Goal: Information Seeking & Learning: Learn about a topic

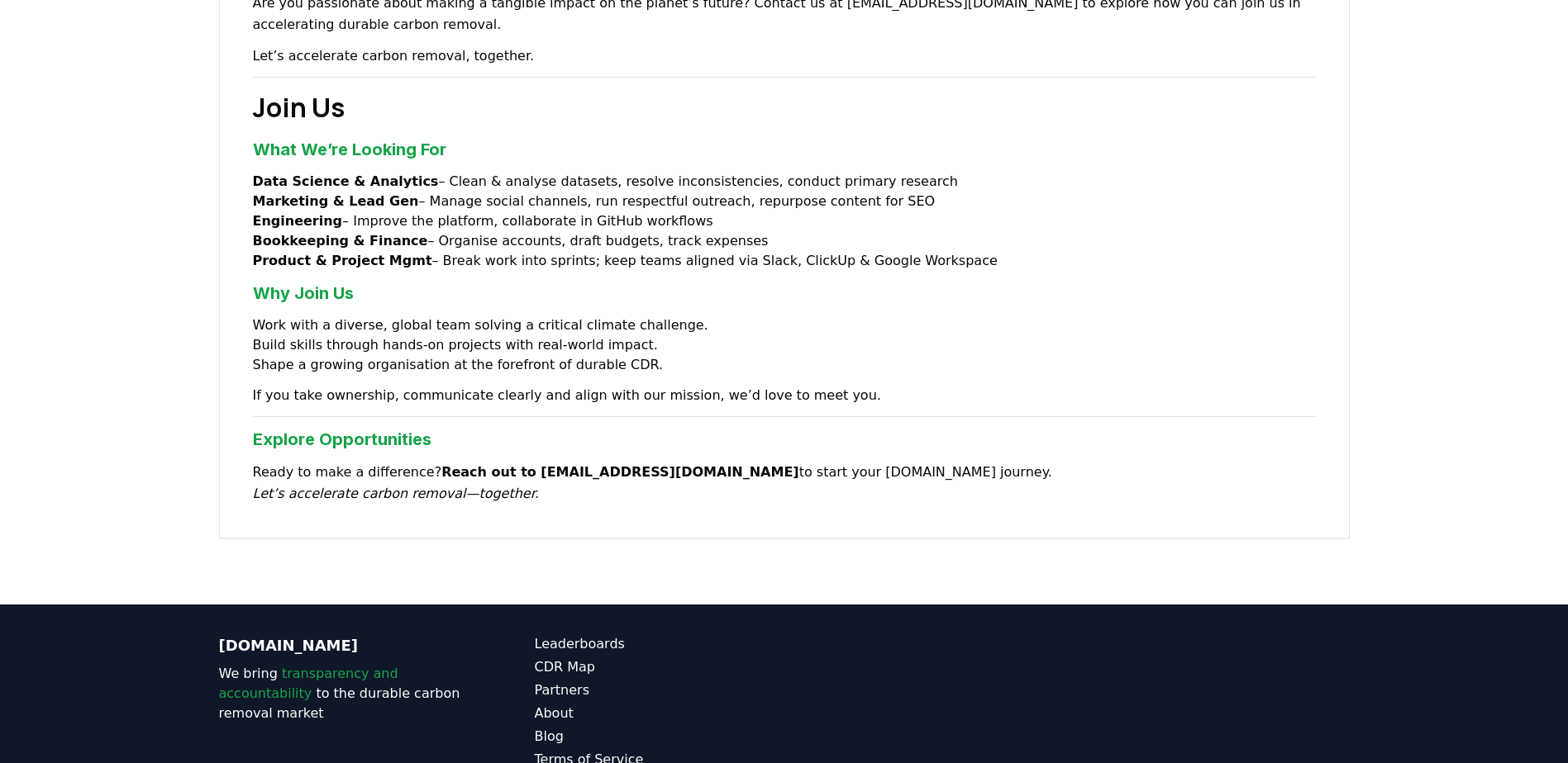
scroll to position [1279, 0]
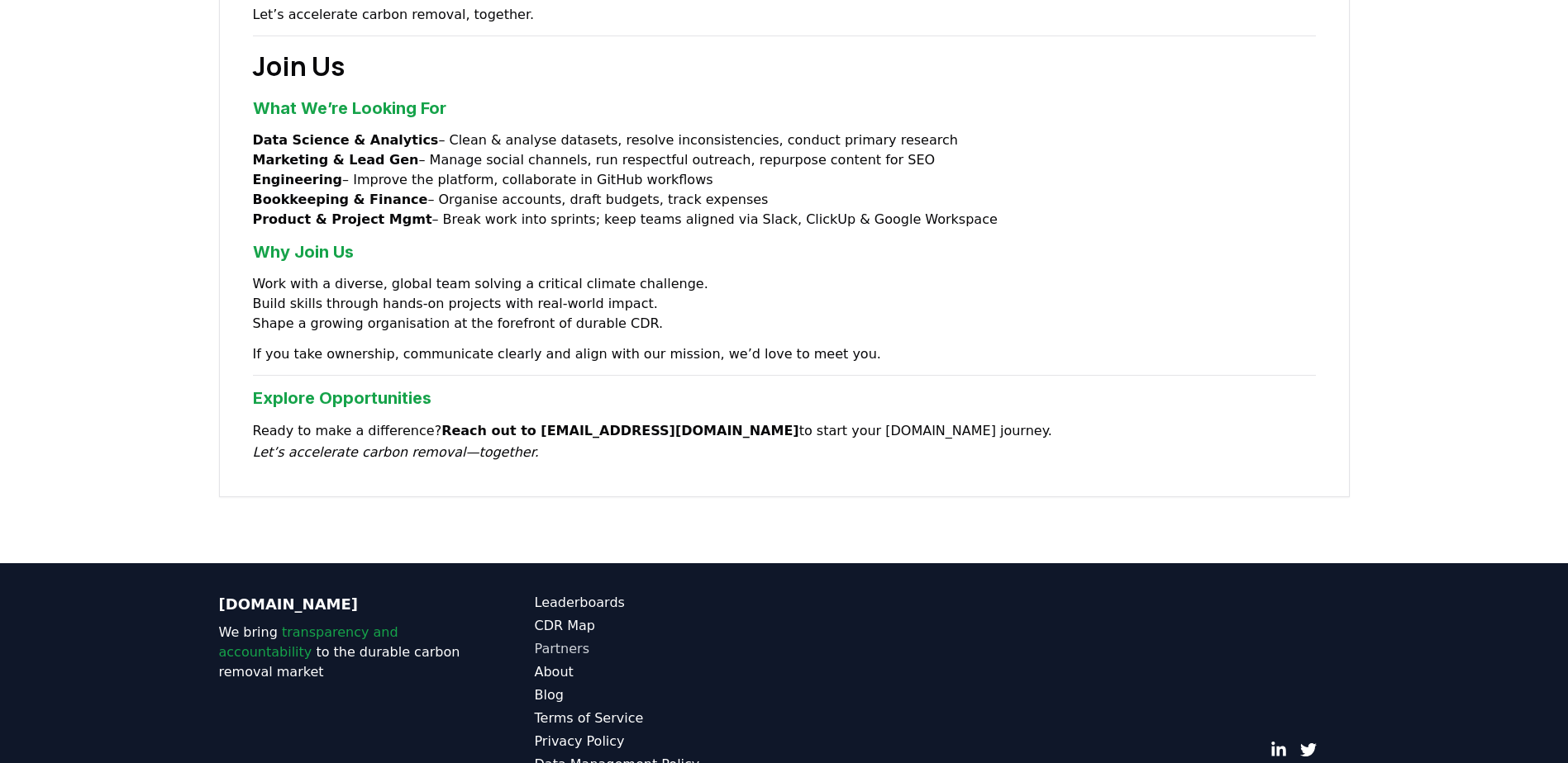
click at [558, 640] on link "Partners" at bounding box center [659, 649] width 249 height 20
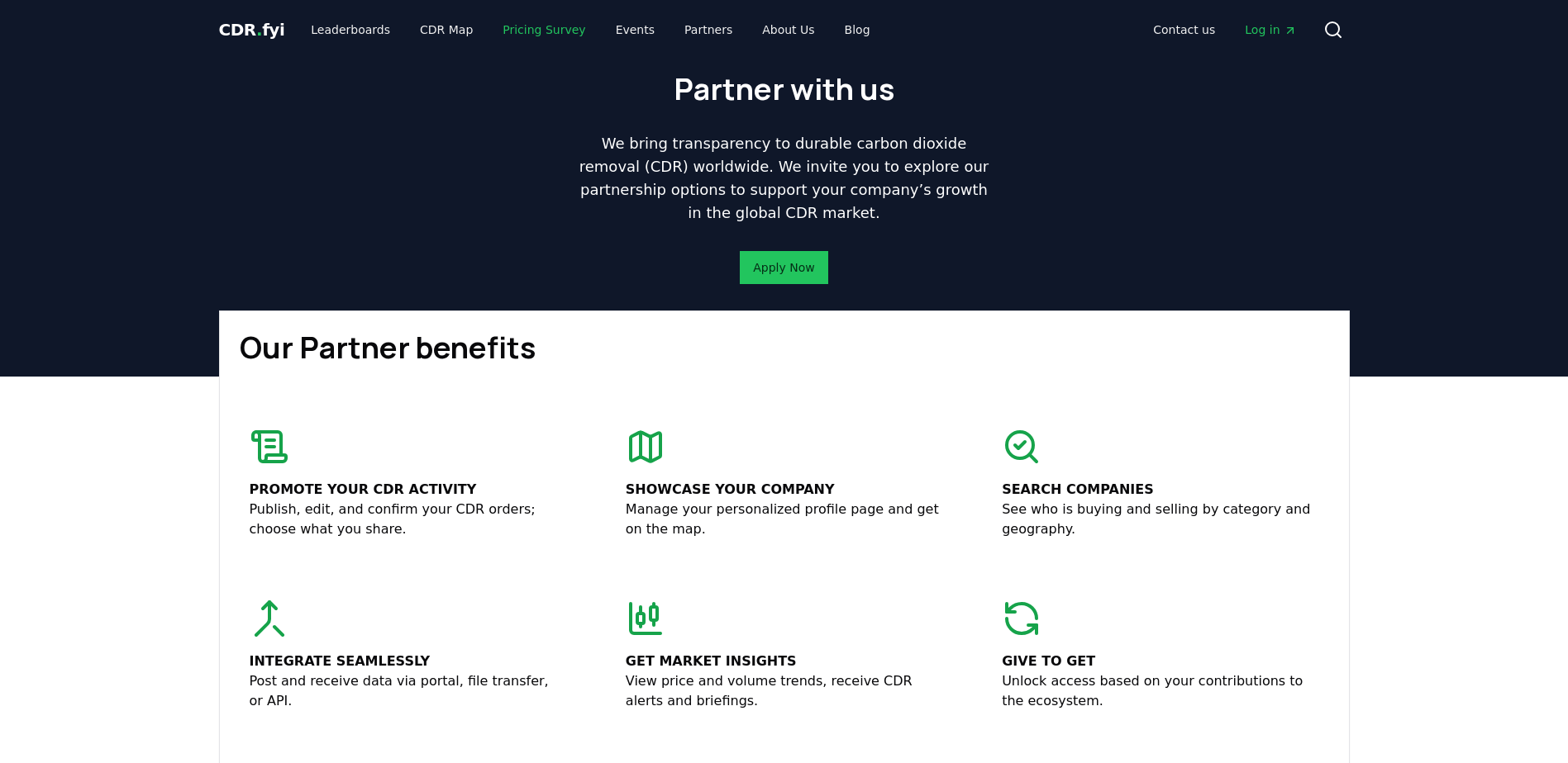
click at [523, 36] on link "Pricing Survey" at bounding box center [543, 30] width 109 height 30
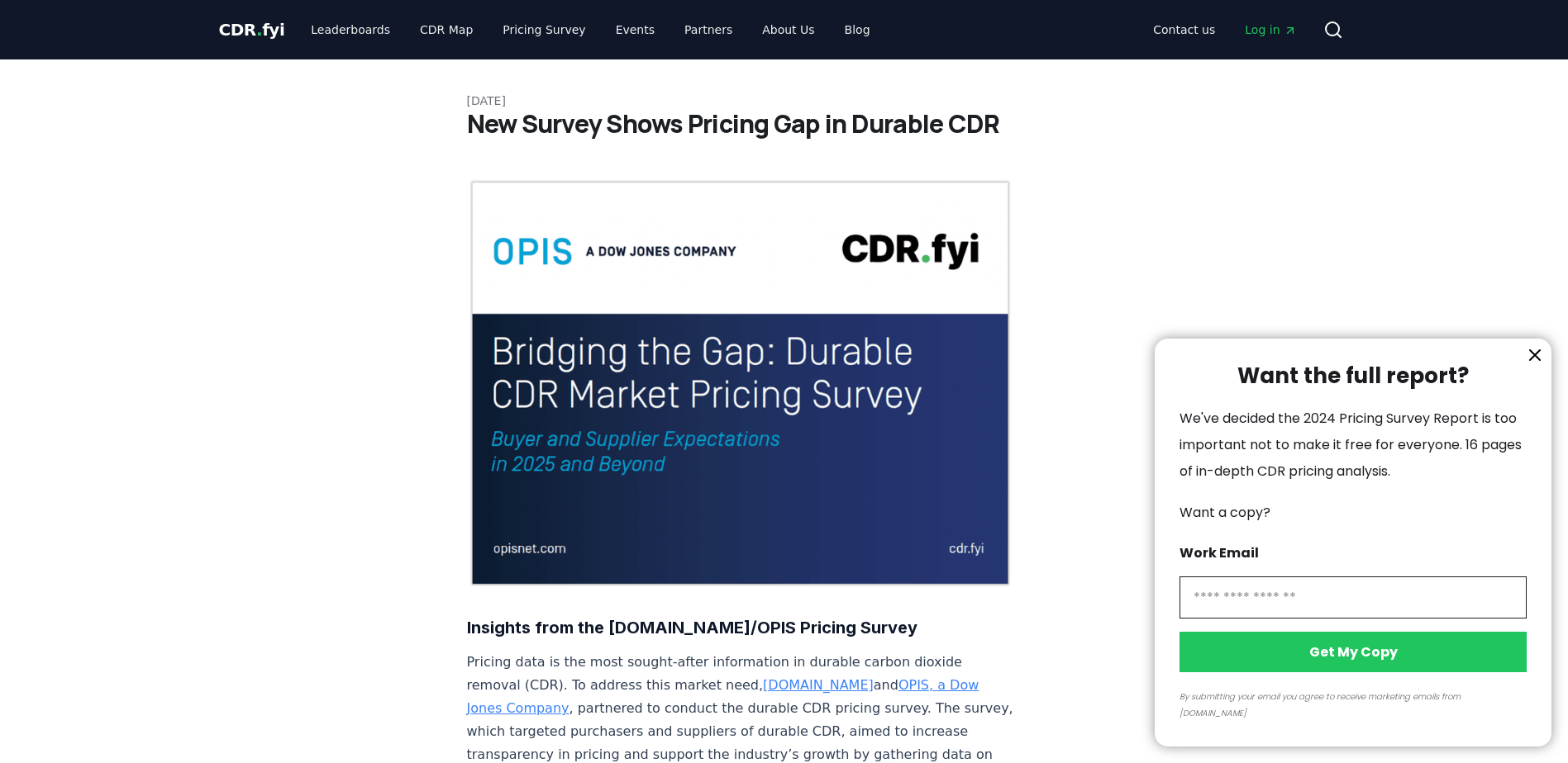
drag, startPoint x: 1534, startPoint y: 371, endPoint x: 1519, endPoint y: 503, distance: 132.8
click at [1534, 360] on icon "information" at bounding box center [1535, 355] width 10 height 10
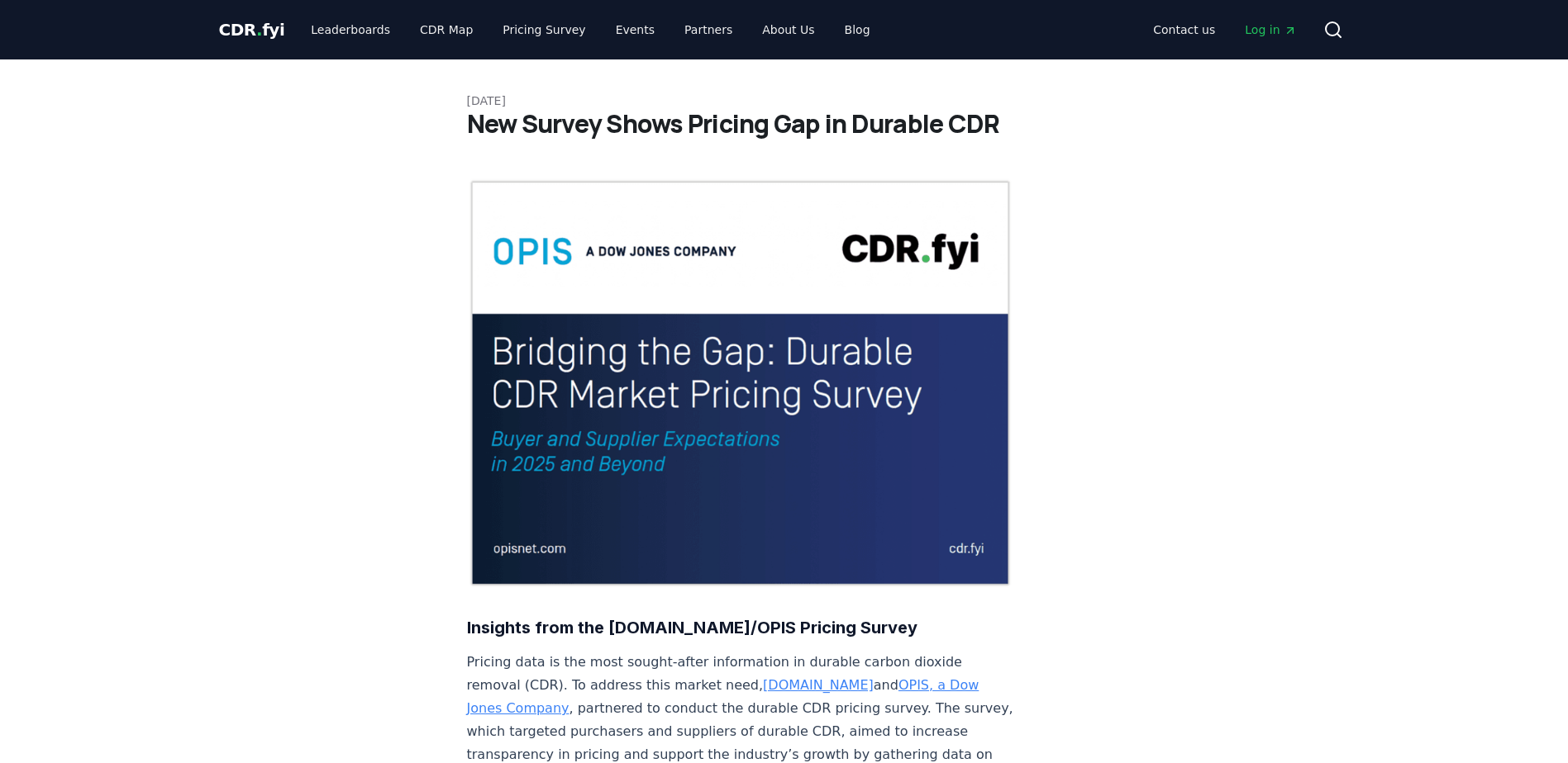
click at [259, 28] on span "CDR . fyi" at bounding box center [252, 29] width 66 height 20
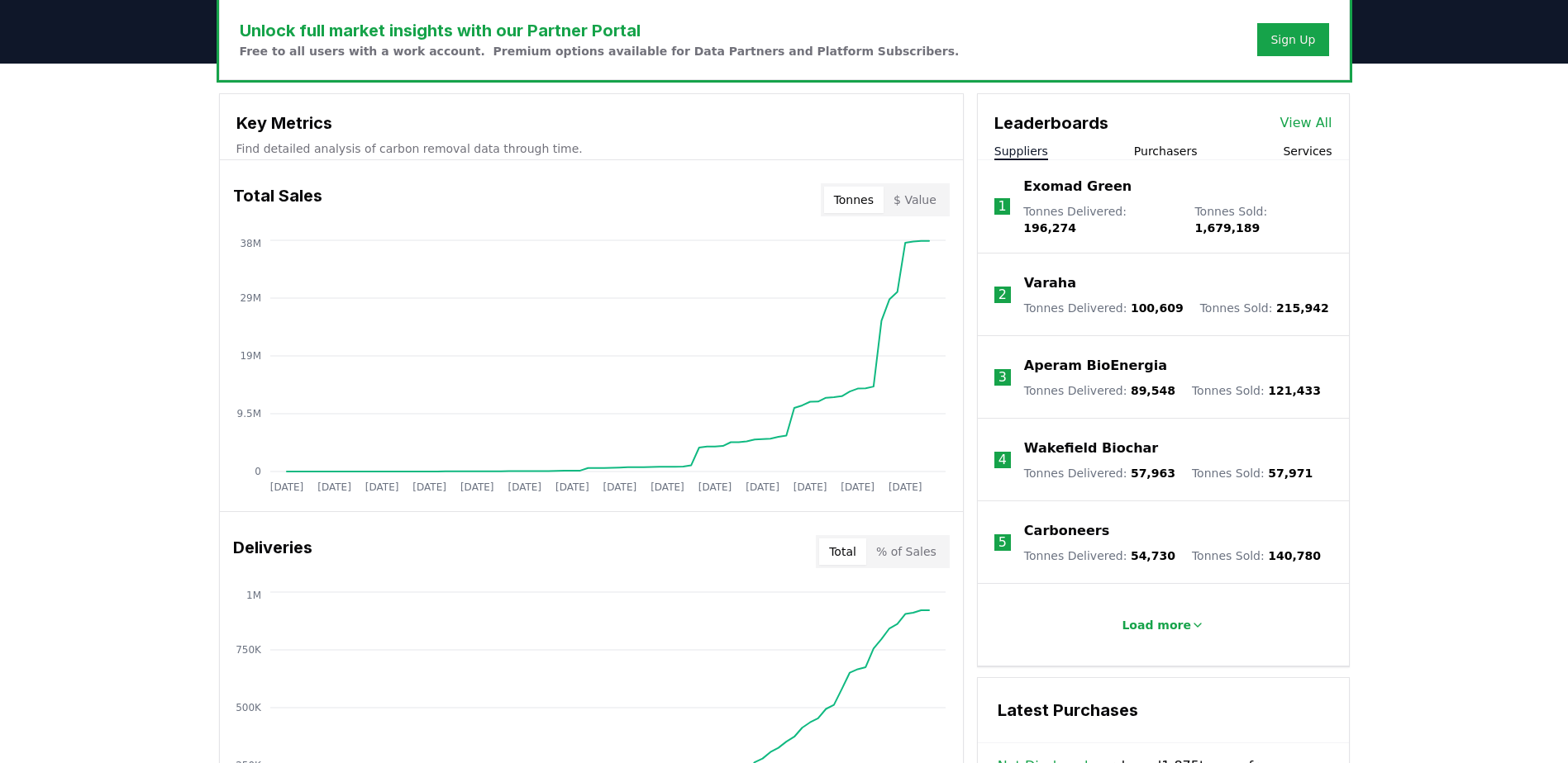
scroll to position [743, 0]
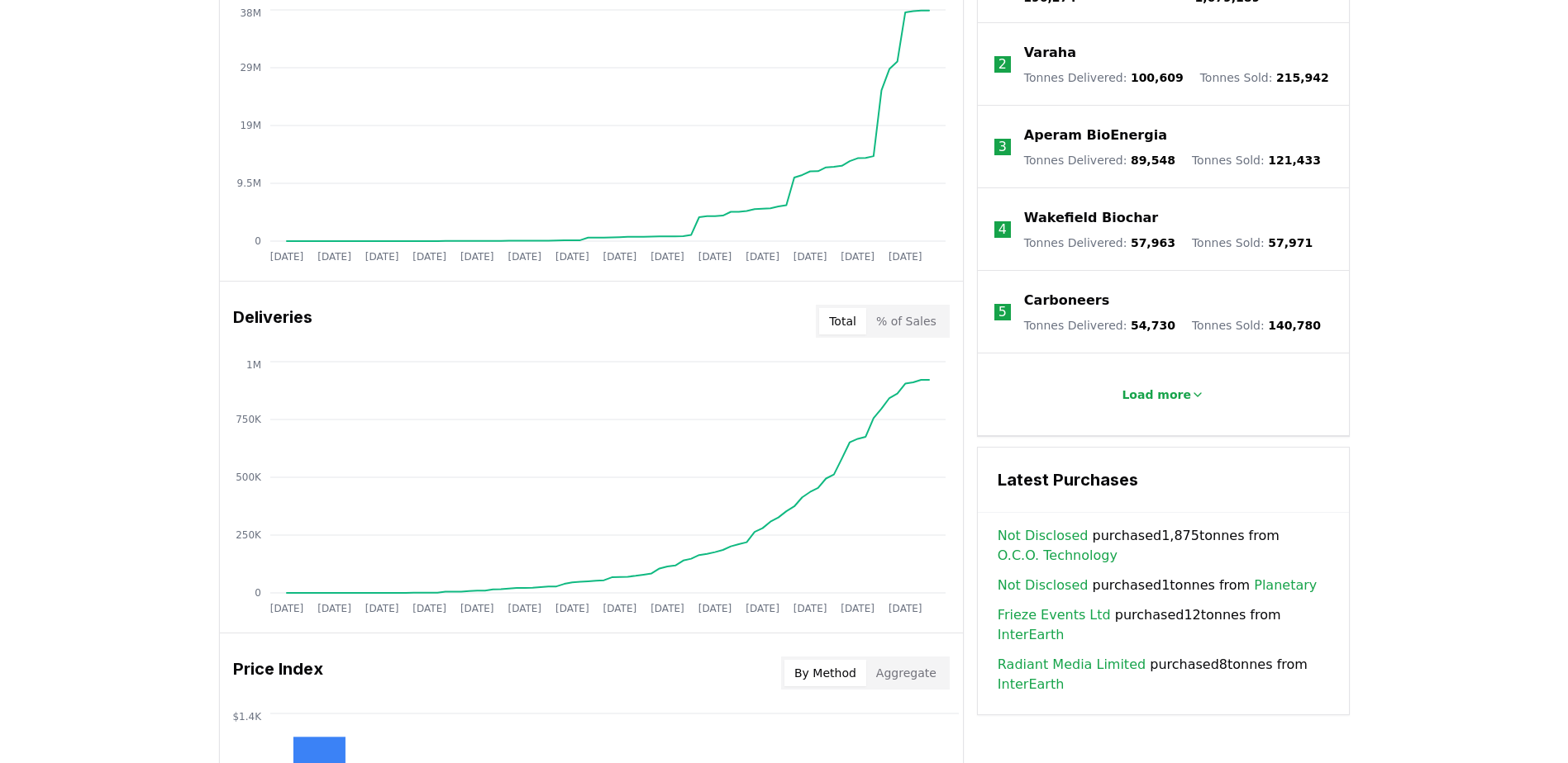
click at [920, 322] on button "% of Sales" at bounding box center [906, 321] width 80 height 26
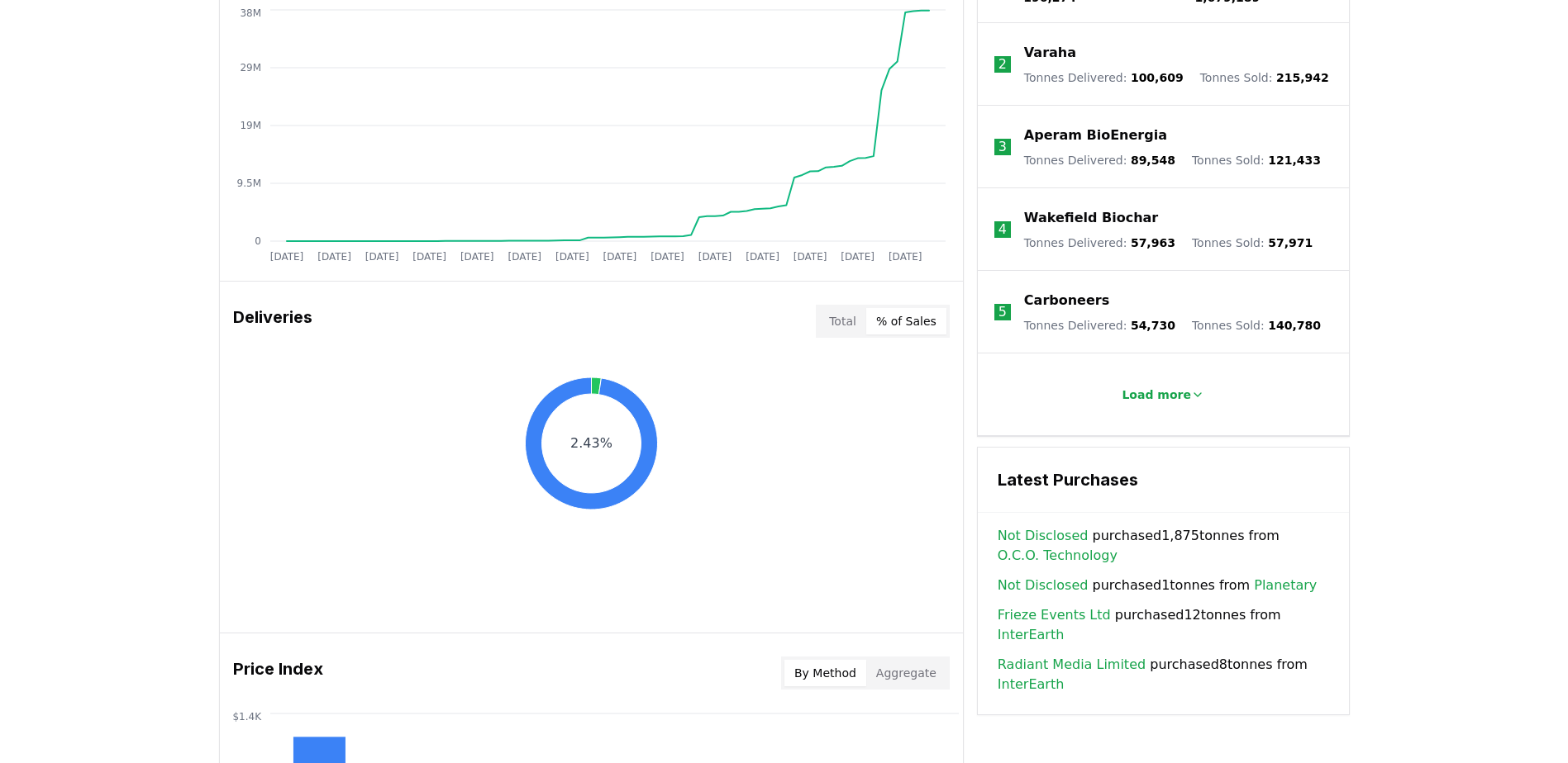
click at [824, 312] on div "Total % of Sales" at bounding box center [882, 321] width 133 height 33
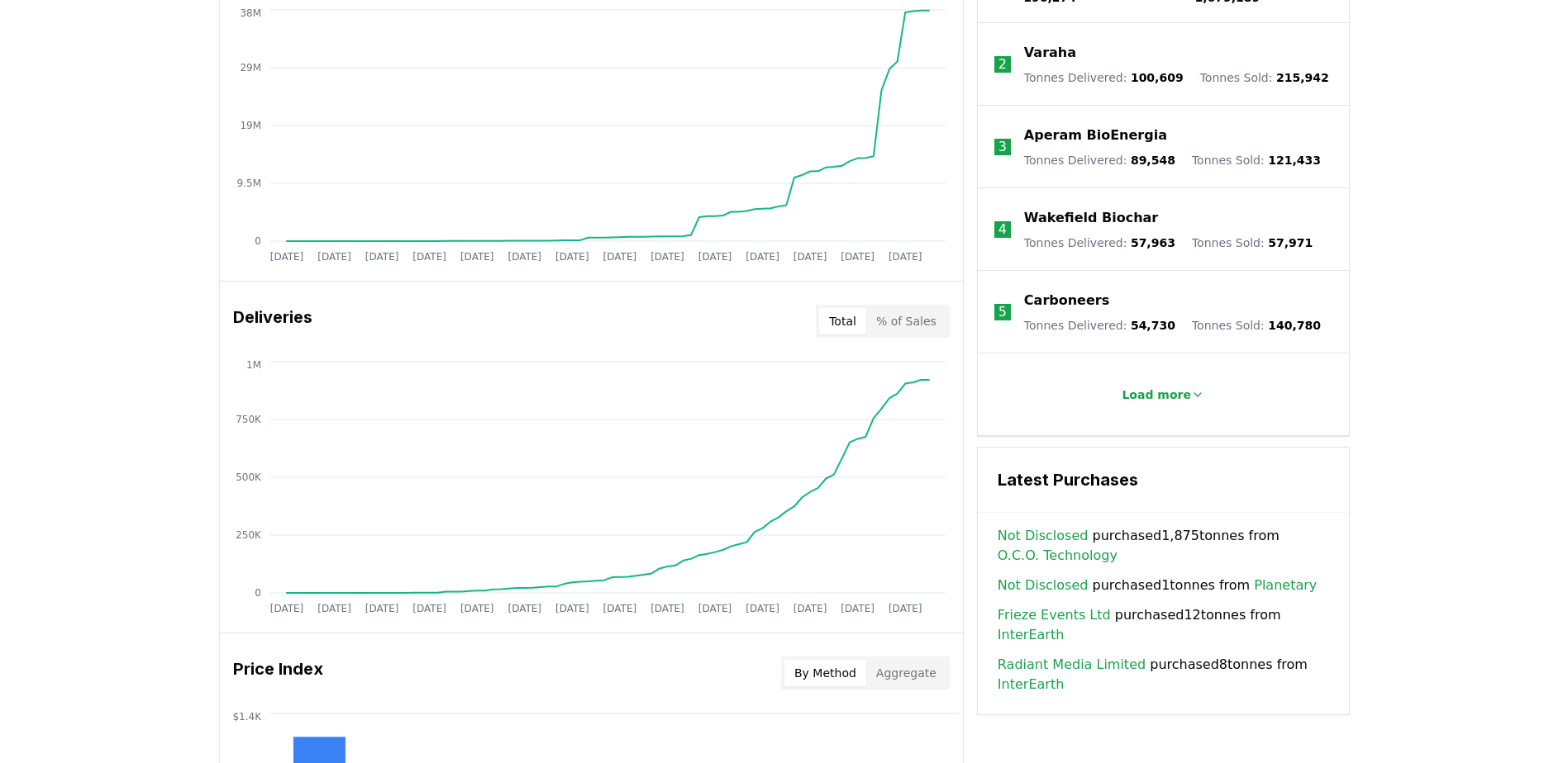
click at [836, 322] on button "Total" at bounding box center [843, 321] width 47 height 26
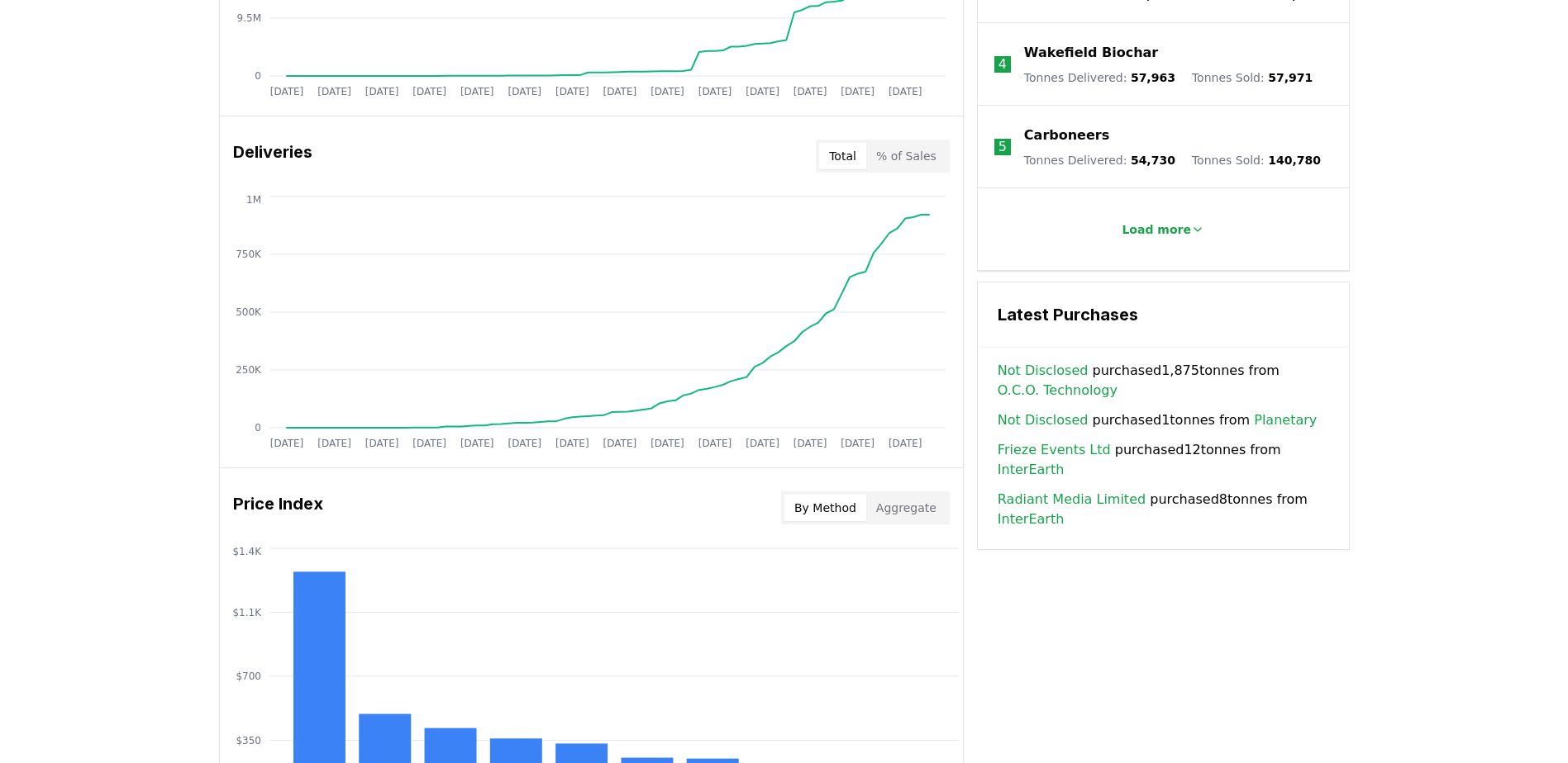
click at [933, 510] on button "Aggregate" at bounding box center [906, 508] width 80 height 26
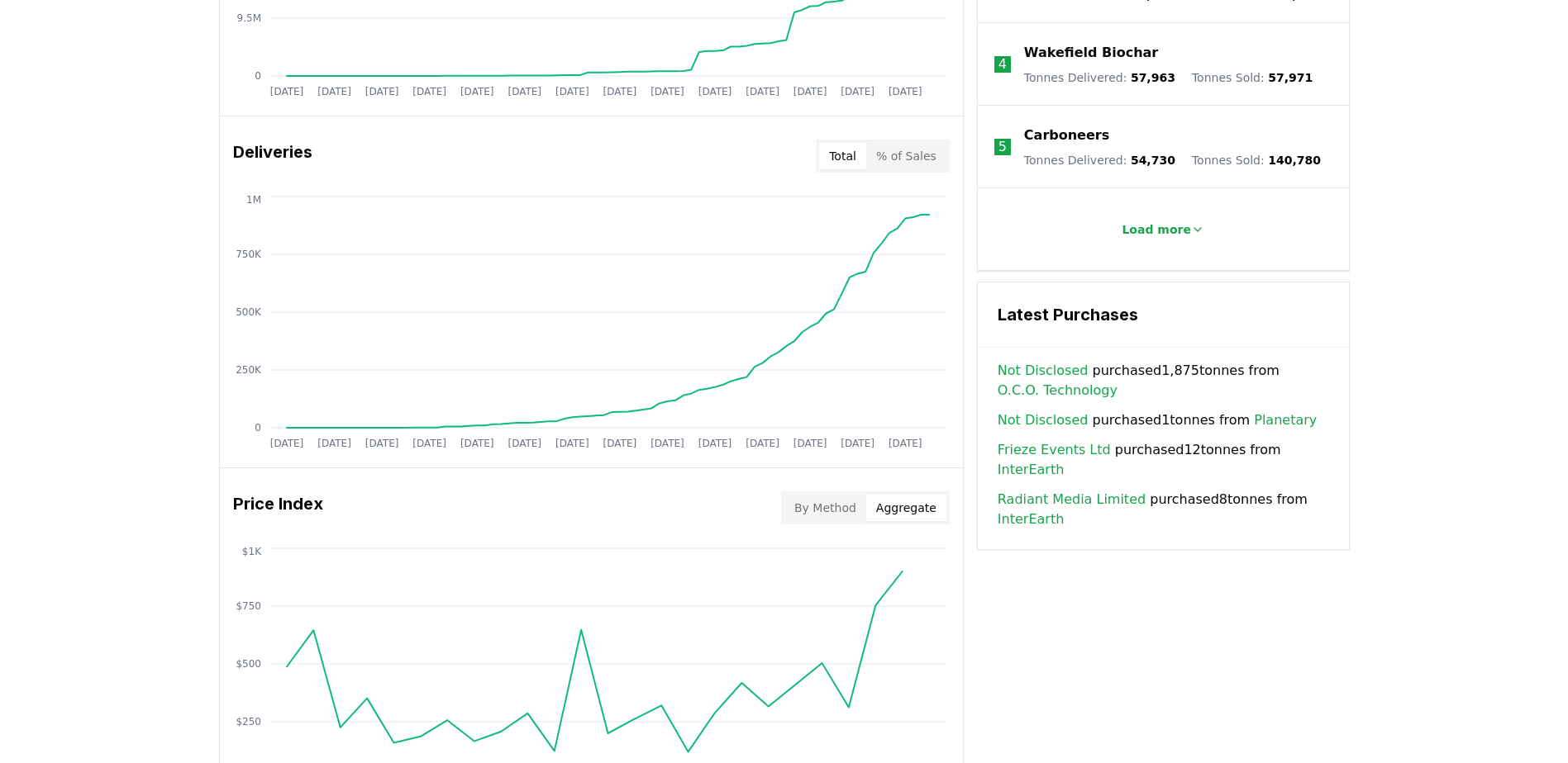
scroll to position [1157, 0]
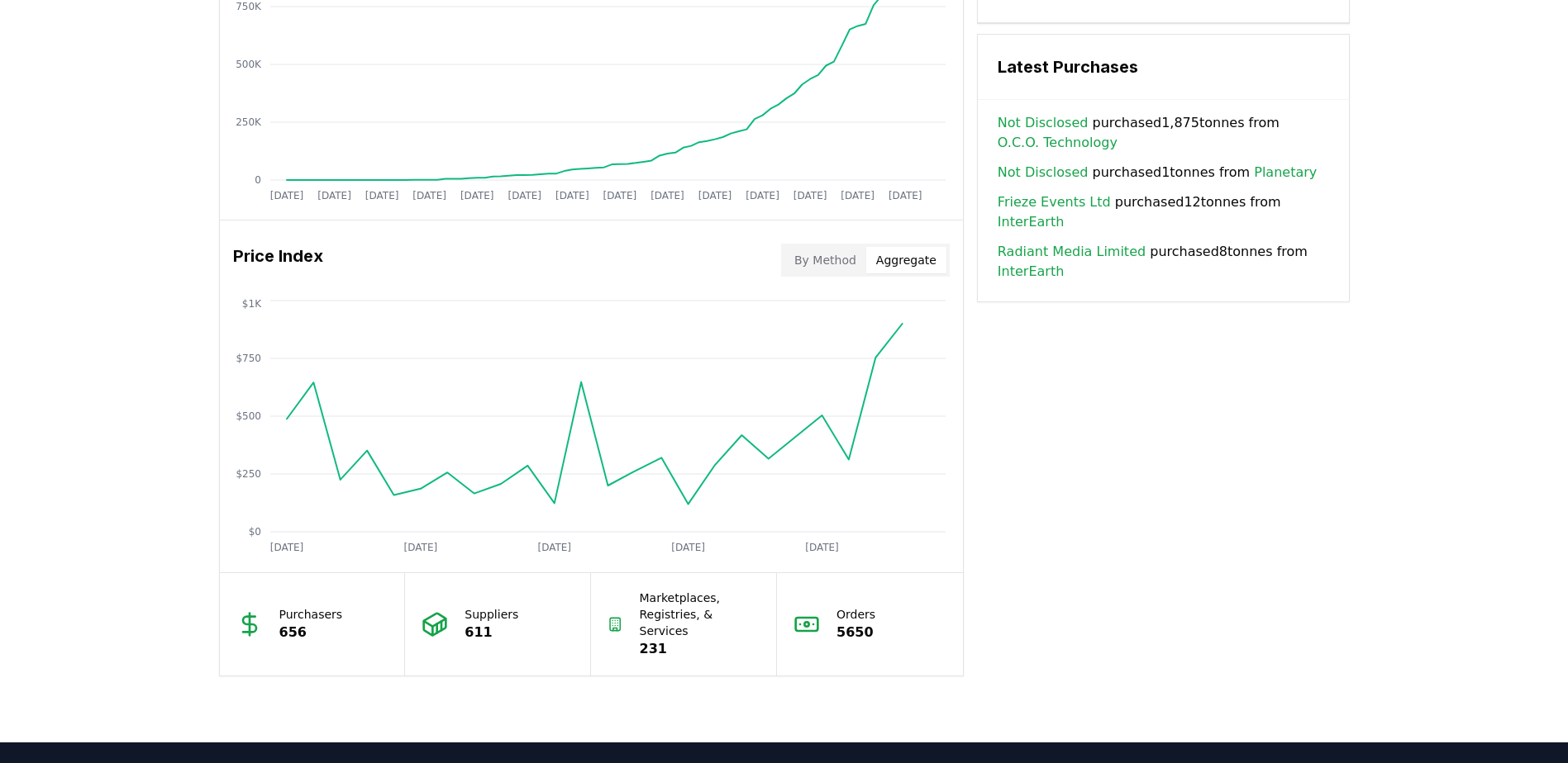
click at [843, 268] on button "By Method" at bounding box center [826, 260] width 82 height 26
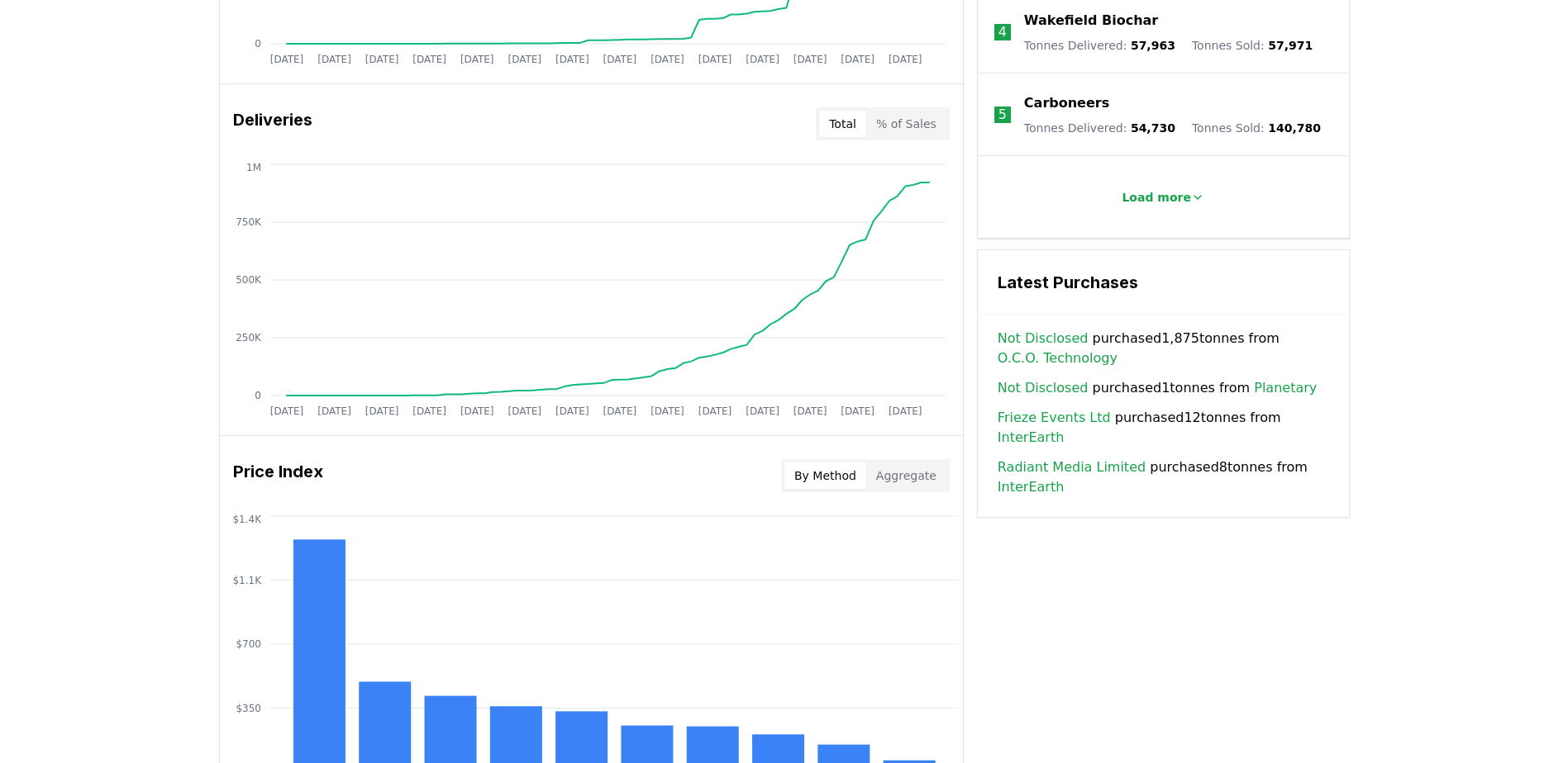
scroll to position [578, 0]
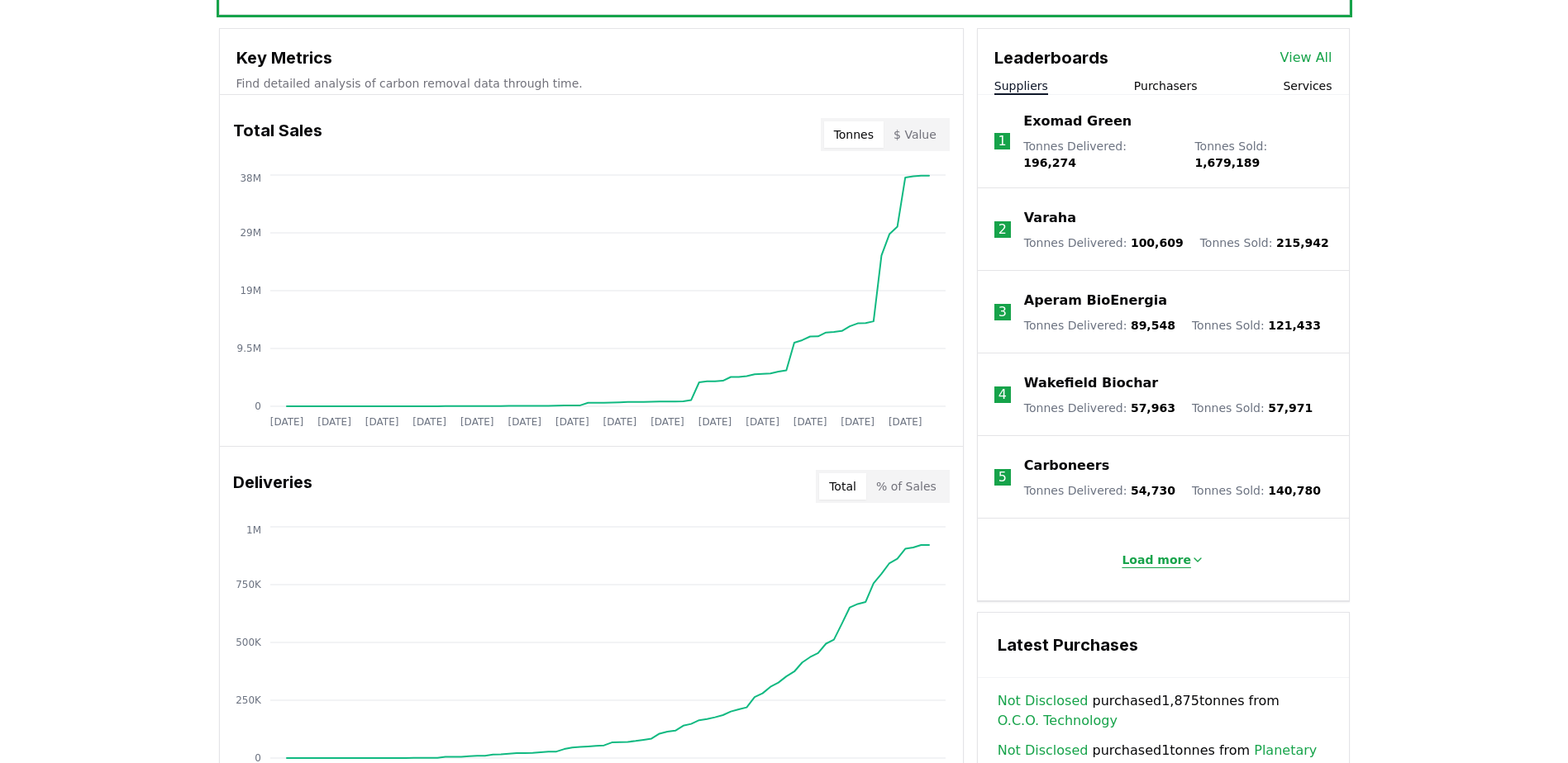
click at [1157, 553] on p "Load more" at bounding box center [1156, 561] width 69 height 17
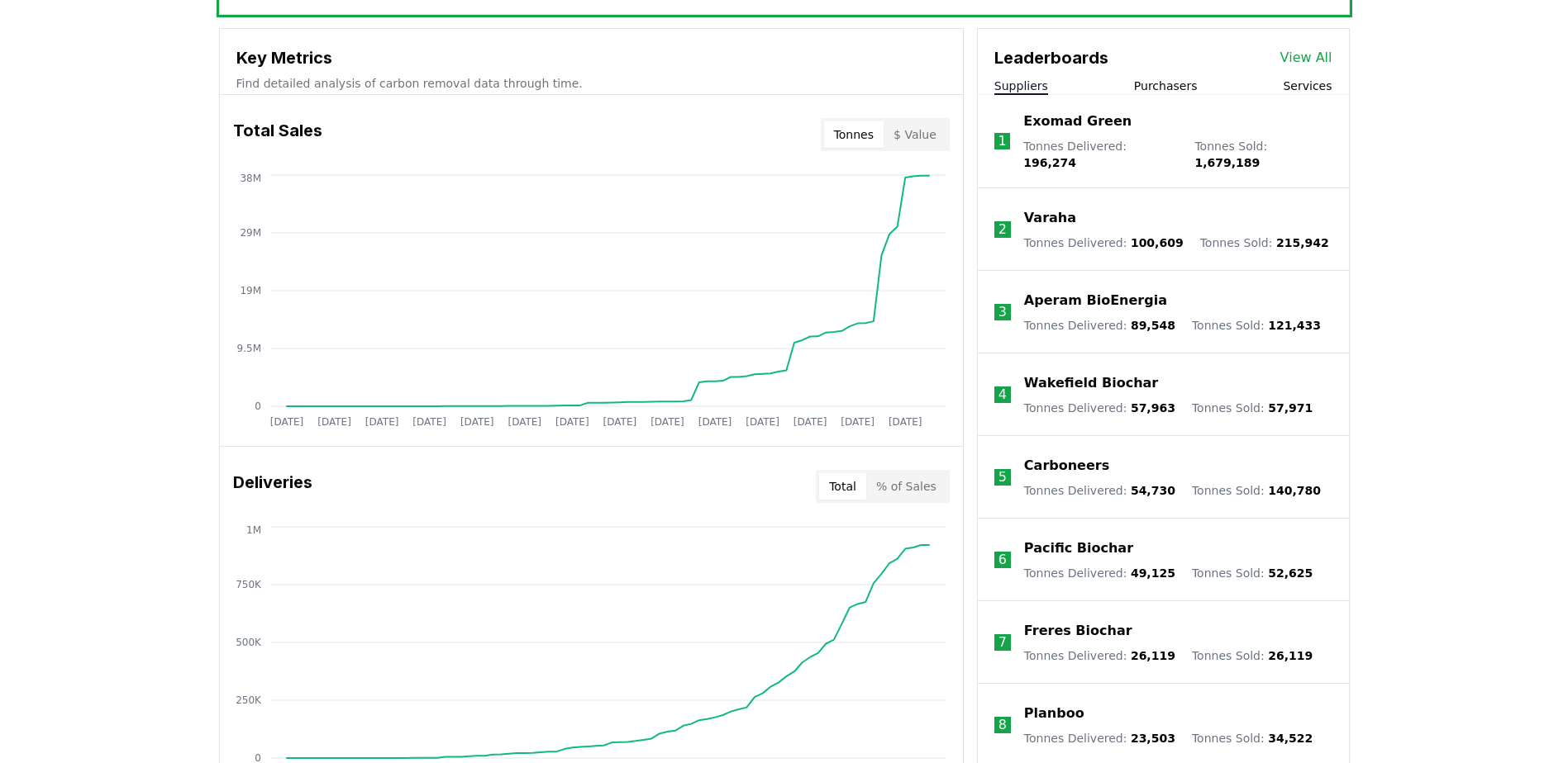
drag, startPoint x: 1178, startPoint y: 87, endPoint x: 1216, endPoint y: 77, distance: 39.3
click at [1178, 87] on button "Purchasers" at bounding box center [1166, 86] width 63 height 17
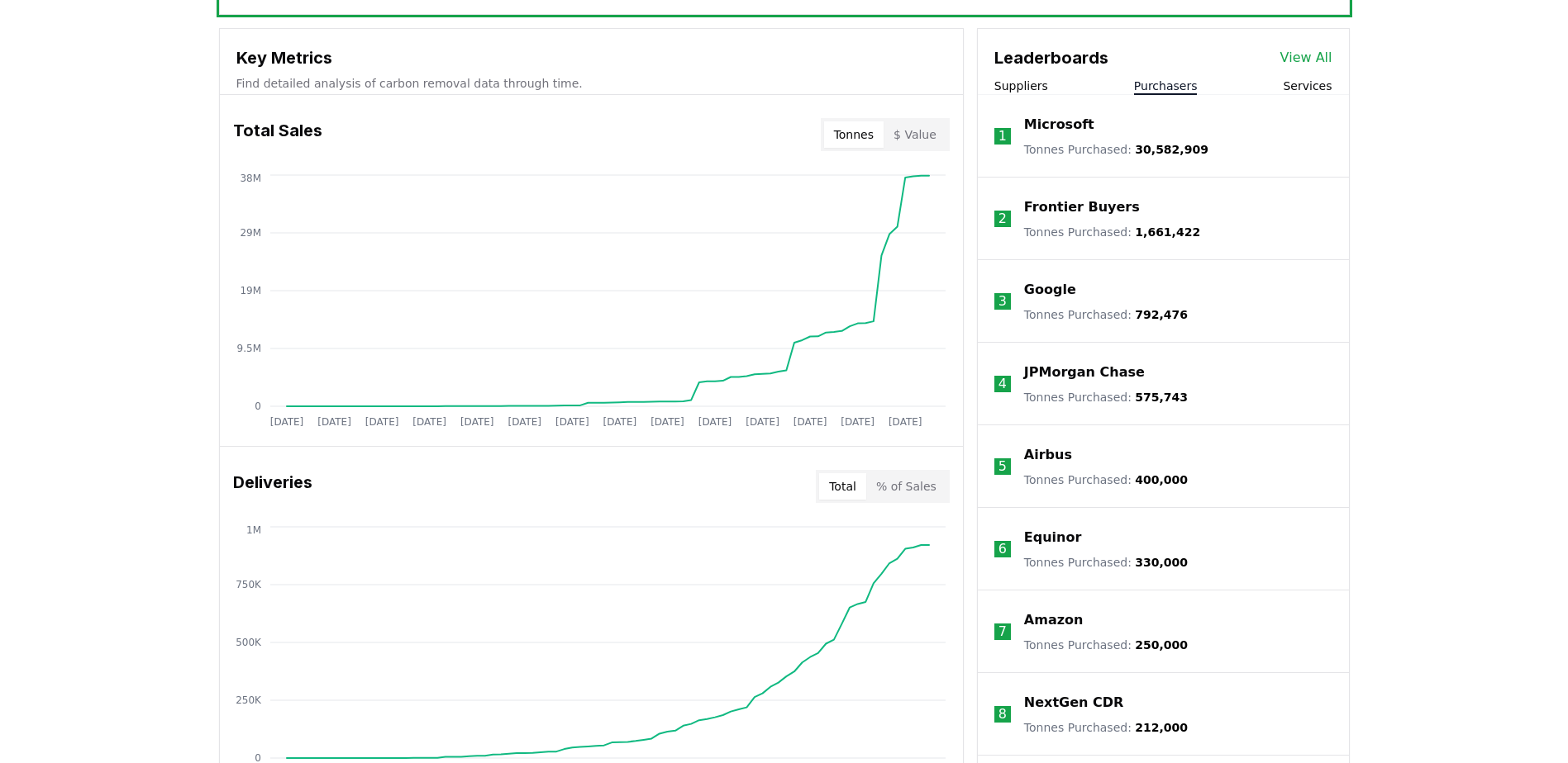
click at [1047, 89] on div "Suppliers Purchasers Services" at bounding box center [1164, 86] width 371 height 18
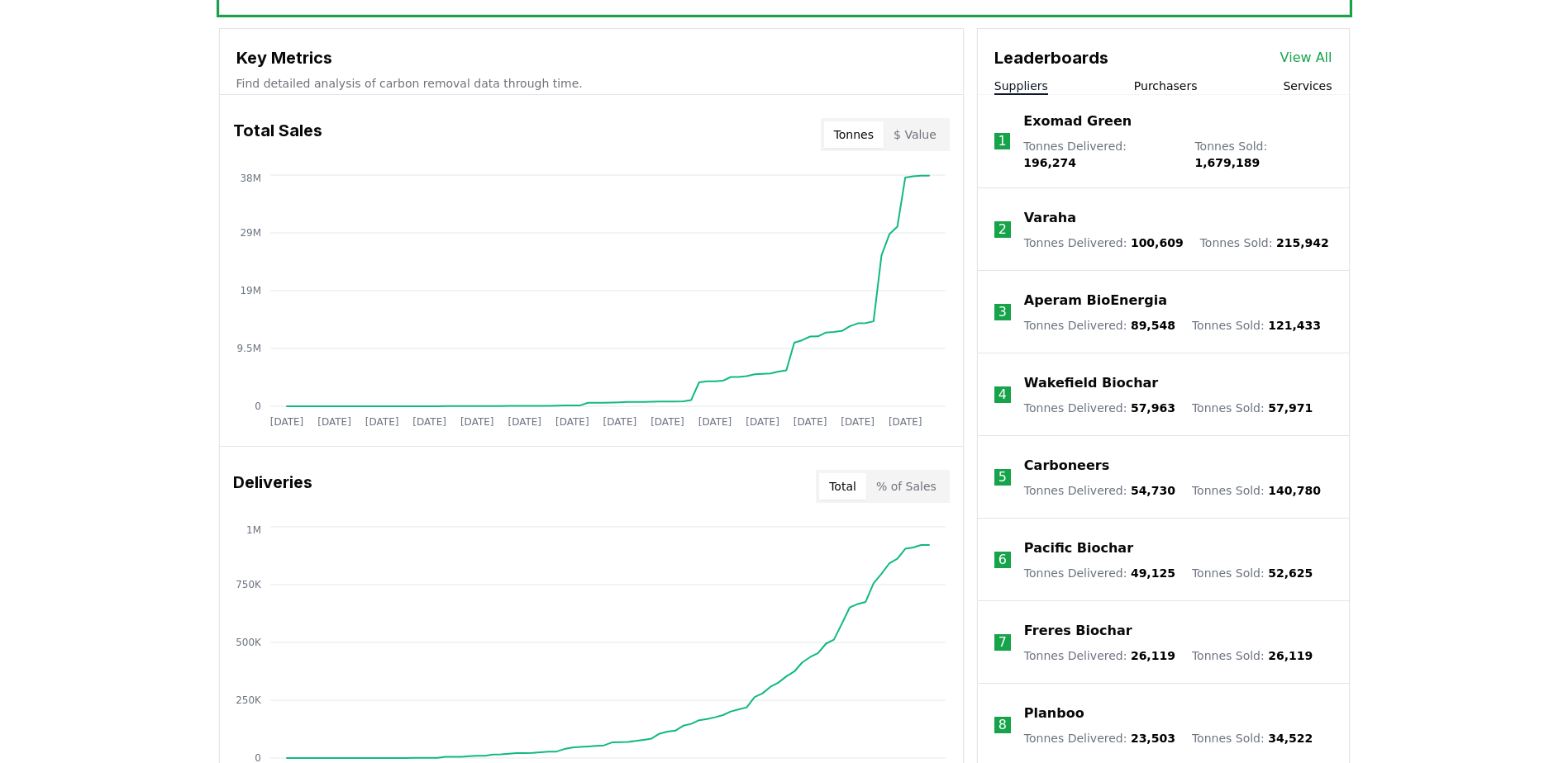
click at [1029, 88] on button "Suppliers" at bounding box center [1022, 86] width 54 height 17
click at [1321, 52] on link "View All" at bounding box center [1307, 57] width 52 height 20
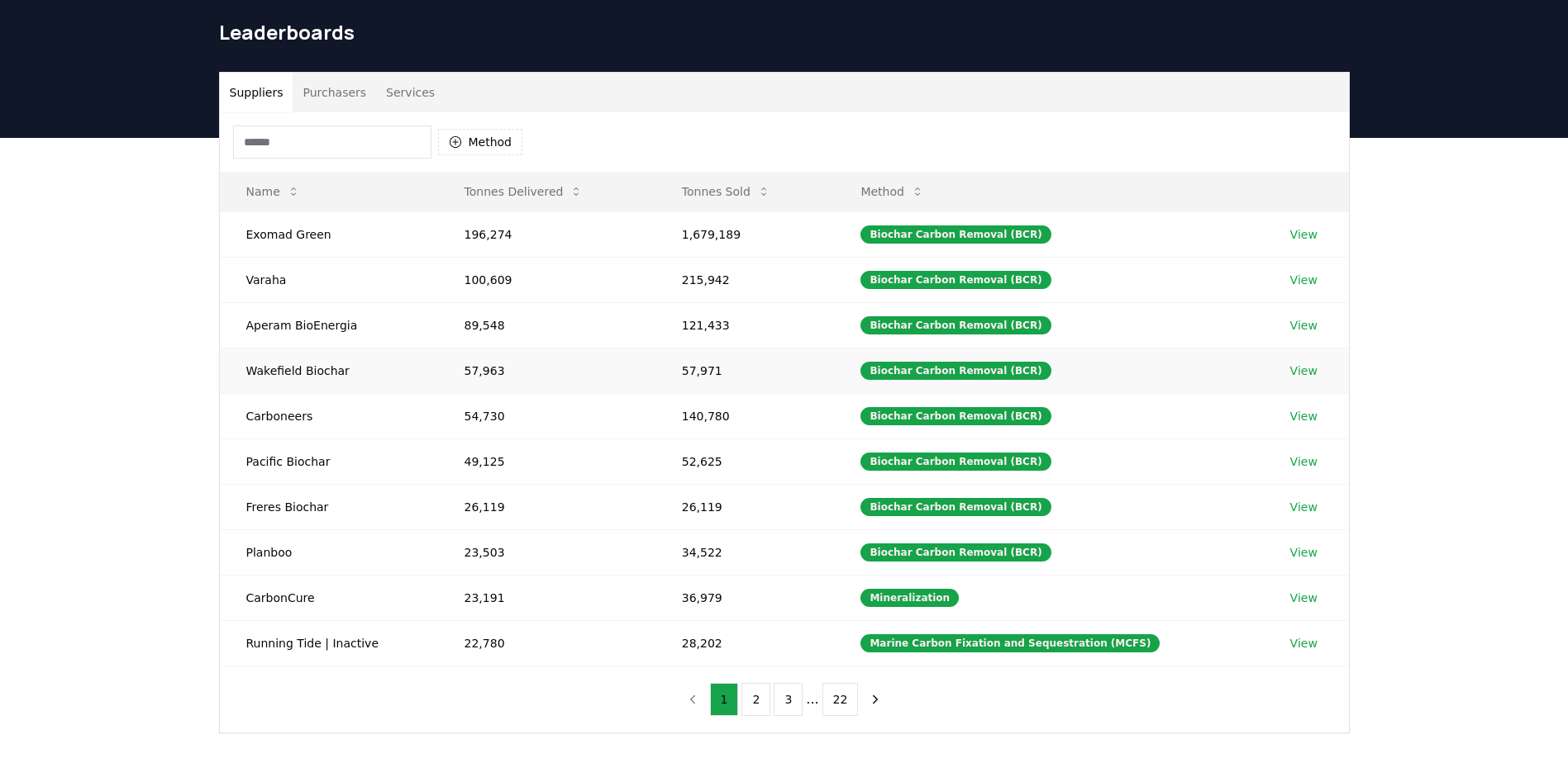
scroll to position [83, 0]
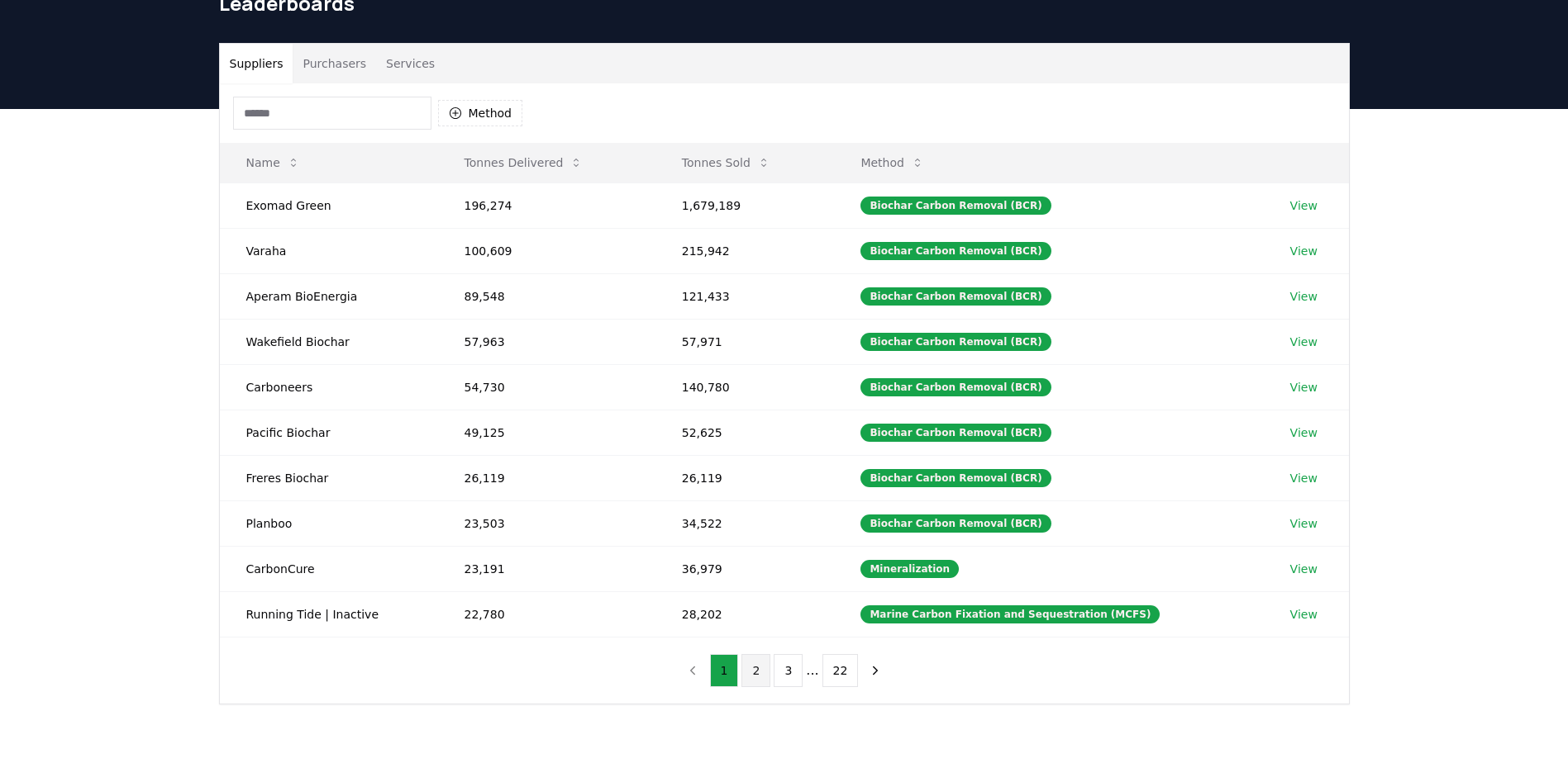
click at [758, 673] on button "2" at bounding box center [756, 671] width 29 height 33
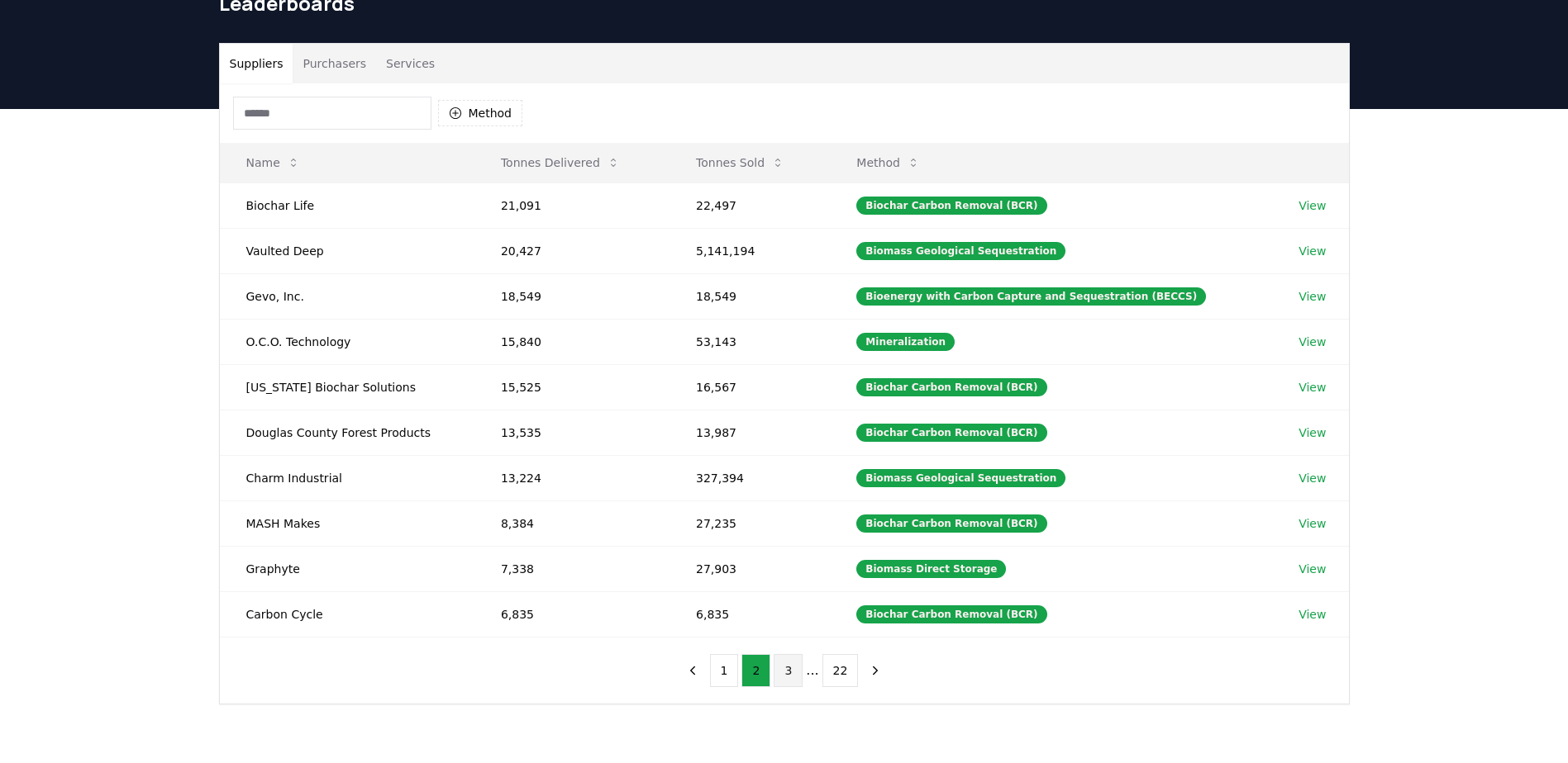
click at [797, 676] on button "3" at bounding box center [788, 671] width 29 height 33
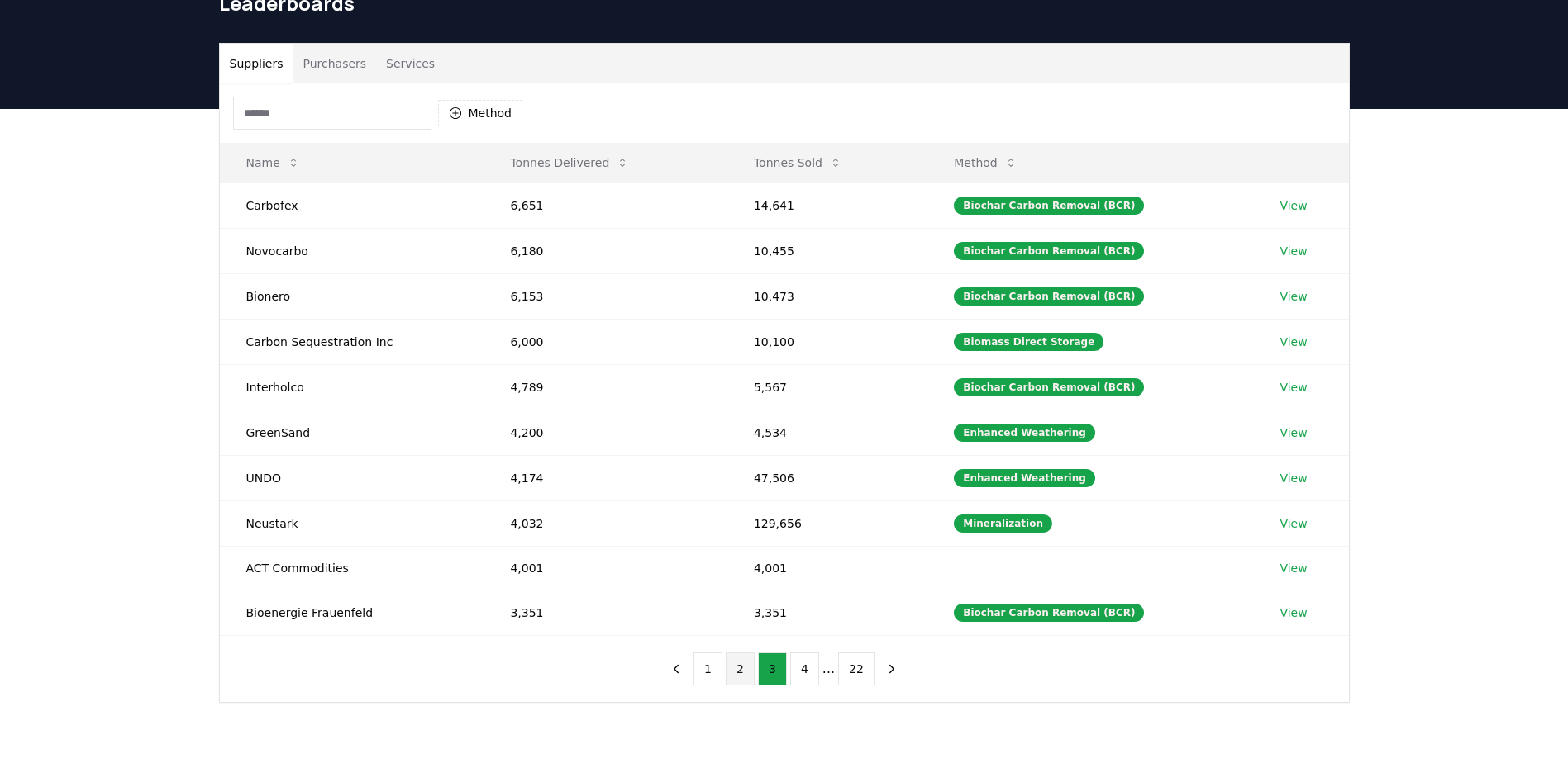
click at [735, 673] on button "2" at bounding box center [740, 669] width 29 height 33
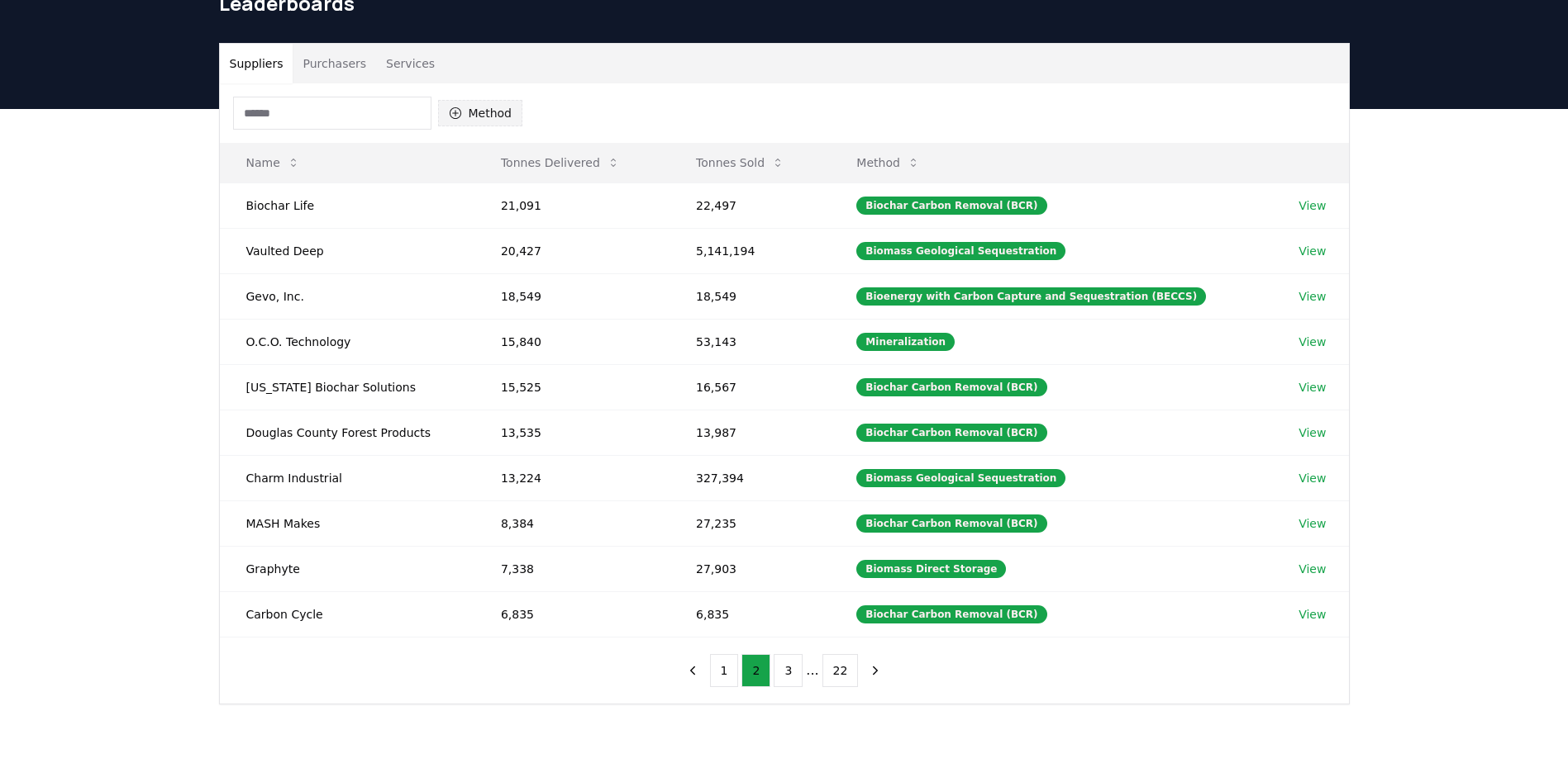
click at [453, 114] on icon "button" at bounding box center [455, 113] width 13 height 13
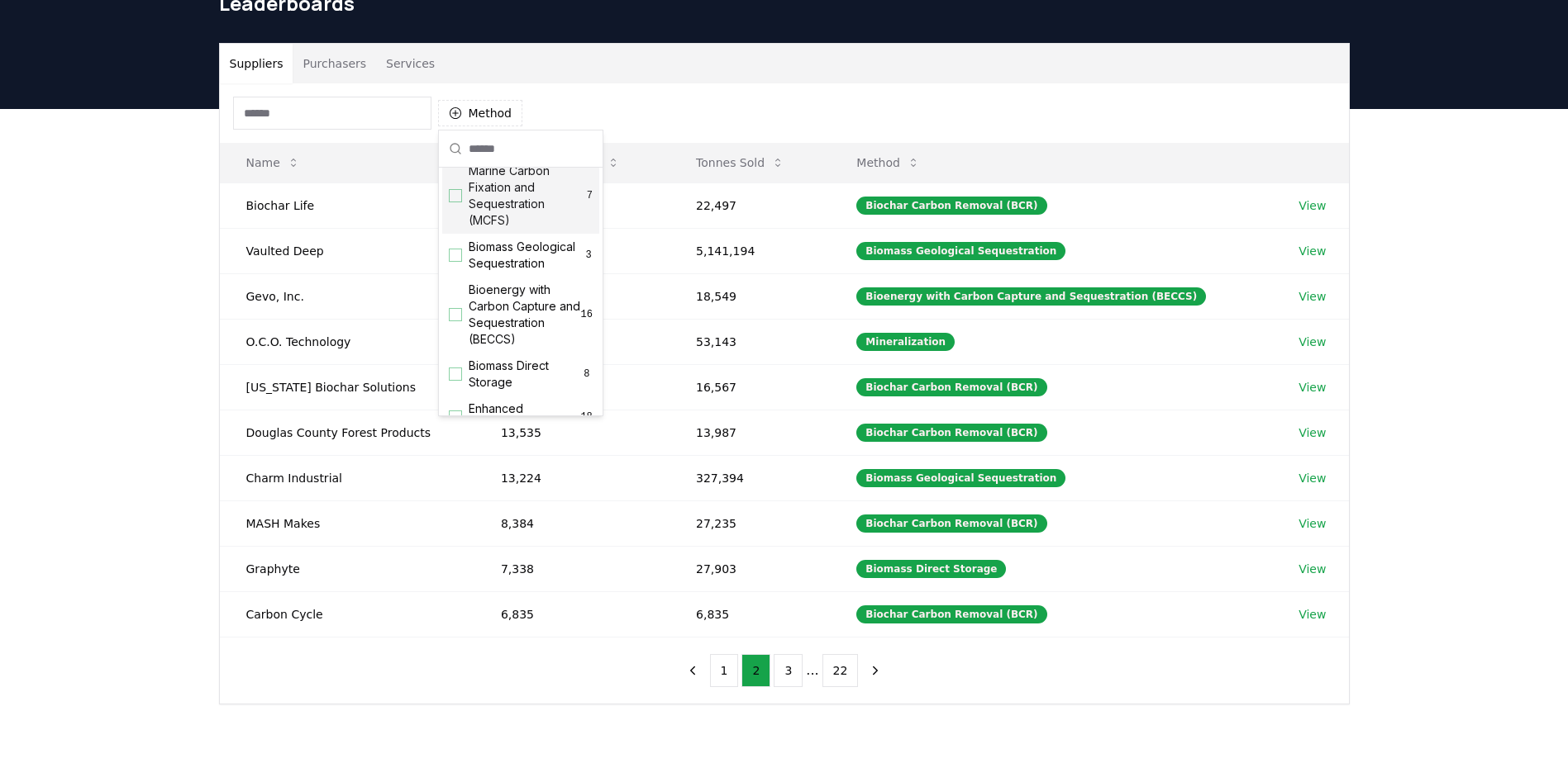
click at [567, 97] on div "Method" at bounding box center [785, 113] width 1129 height 60
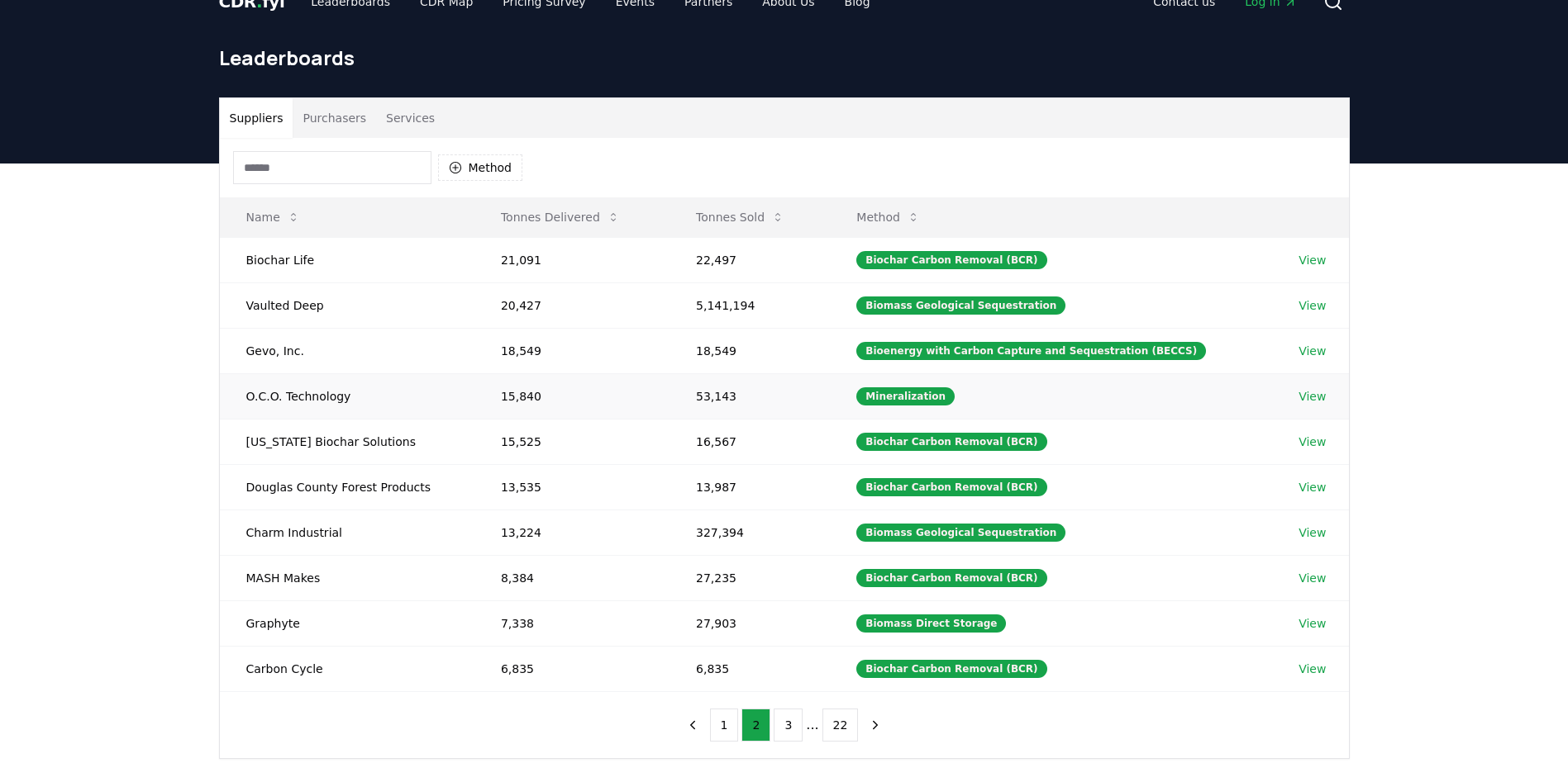
scroll to position [0, 0]
